Goal: Navigation & Orientation: Find specific page/section

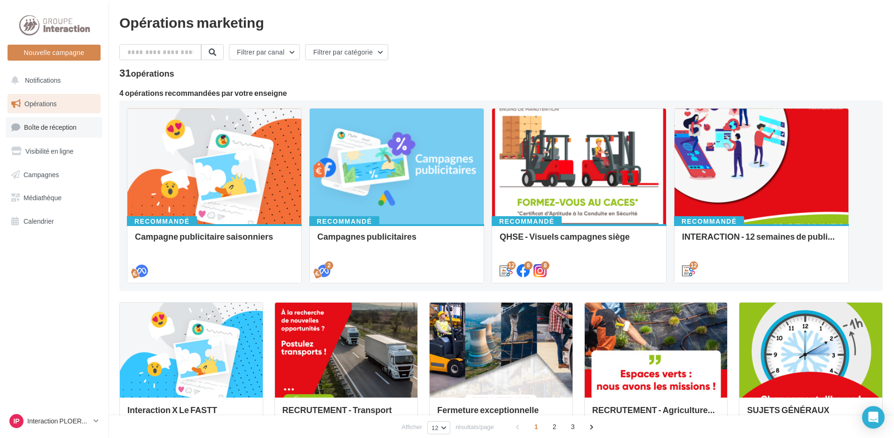
click at [27, 126] on span "Boîte de réception" at bounding box center [50, 127] width 53 height 8
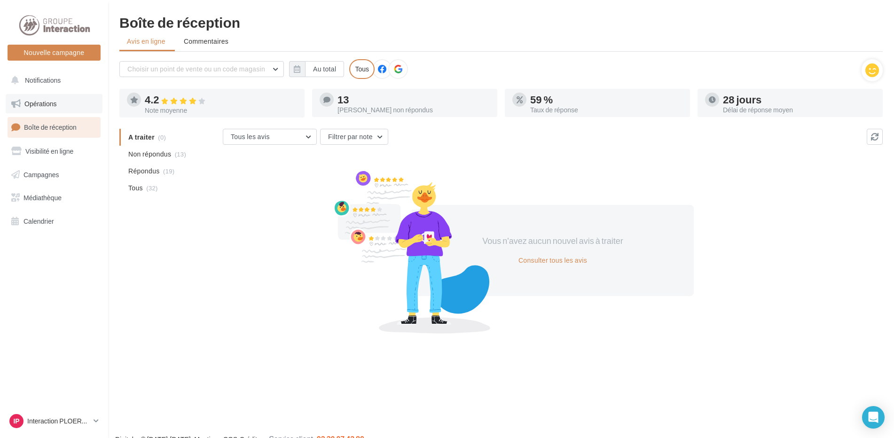
click at [48, 110] on link "Opérations" at bounding box center [54, 104] width 97 height 20
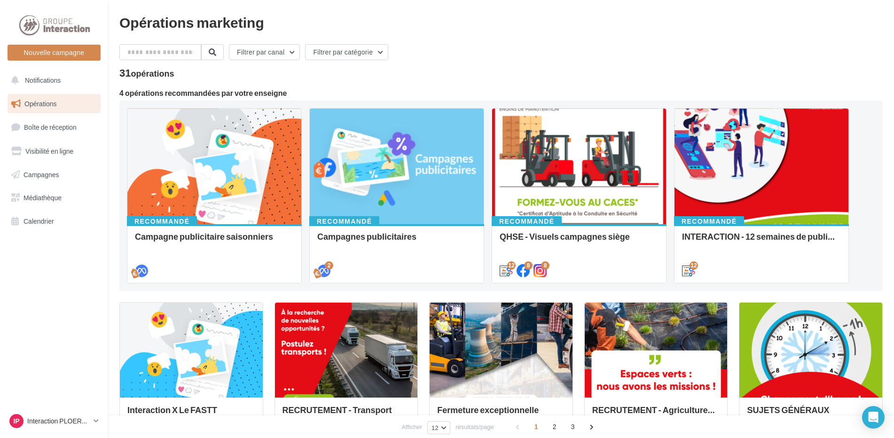
click at [587, 55] on div "Filtrer par canal Filtrer par catégorie" at bounding box center [501, 54] width 764 height 20
click at [478, 24] on div "Opérations marketing" at bounding box center [501, 22] width 764 height 14
